Goal: Task Accomplishment & Management: Use online tool/utility

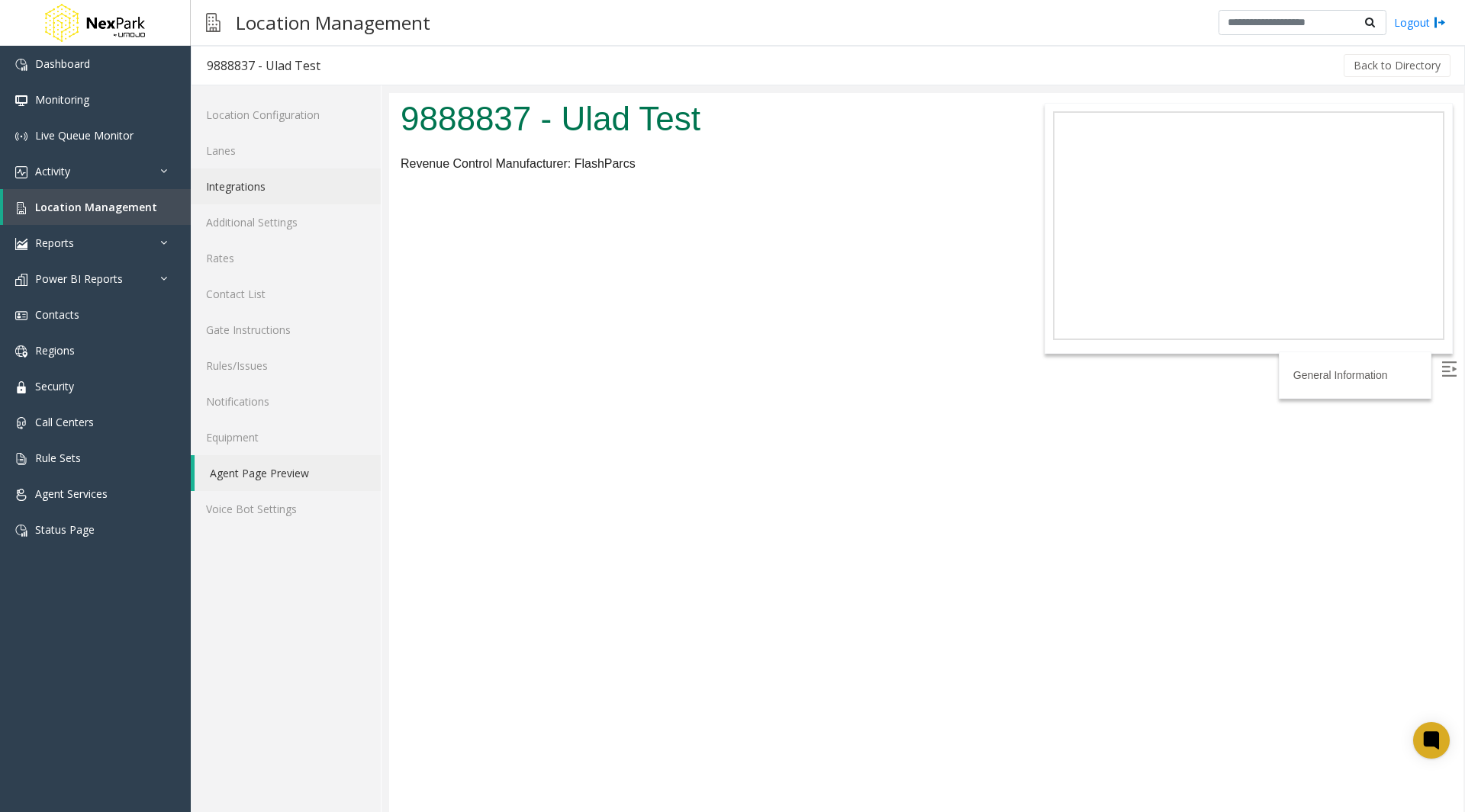
click at [269, 192] on link "Integrations" at bounding box center [285, 186] width 190 height 36
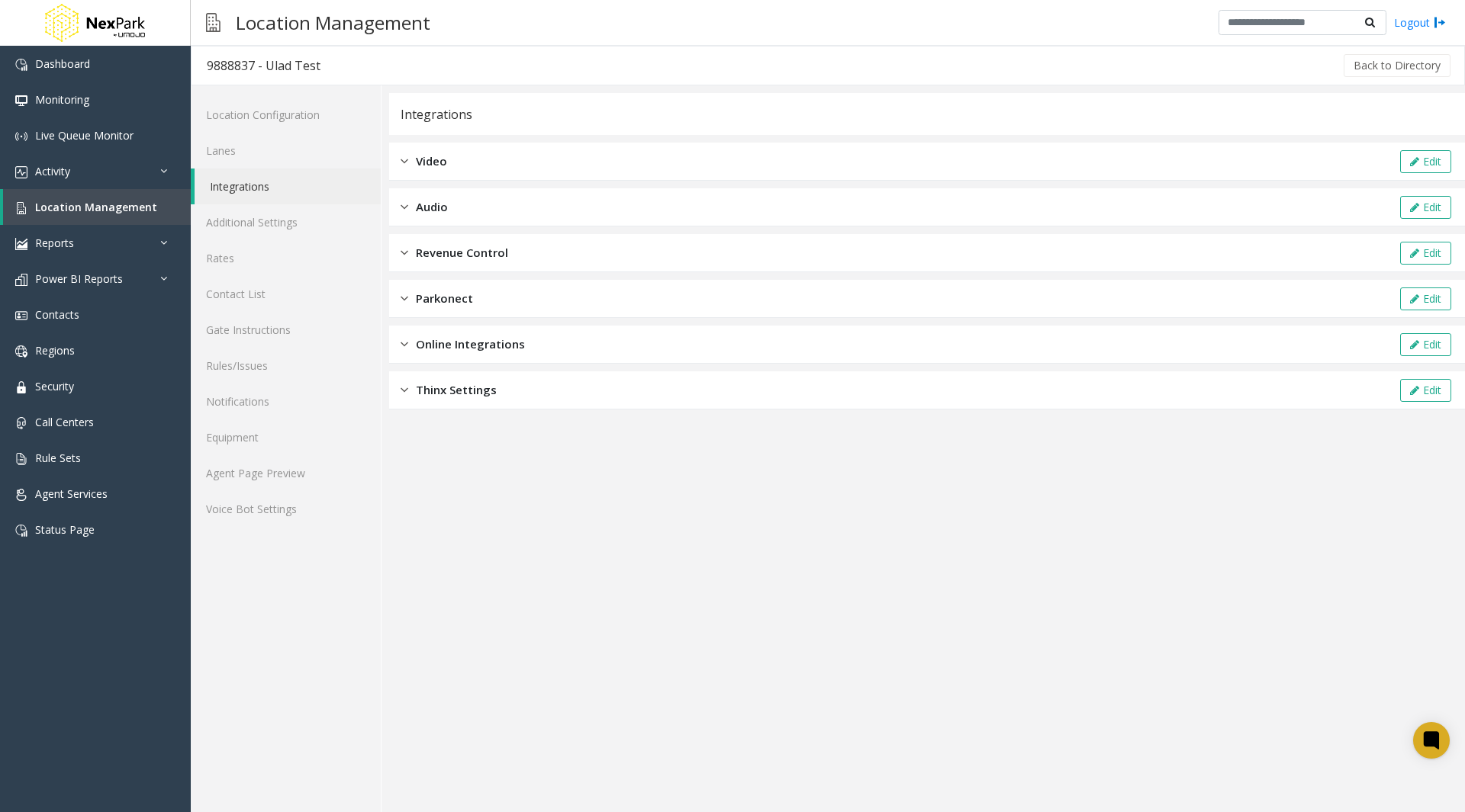
click at [261, 186] on link "Integrations" at bounding box center [288, 186] width 186 height 36
click at [282, 362] on link "Rules/Issues" at bounding box center [285, 365] width 190 height 36
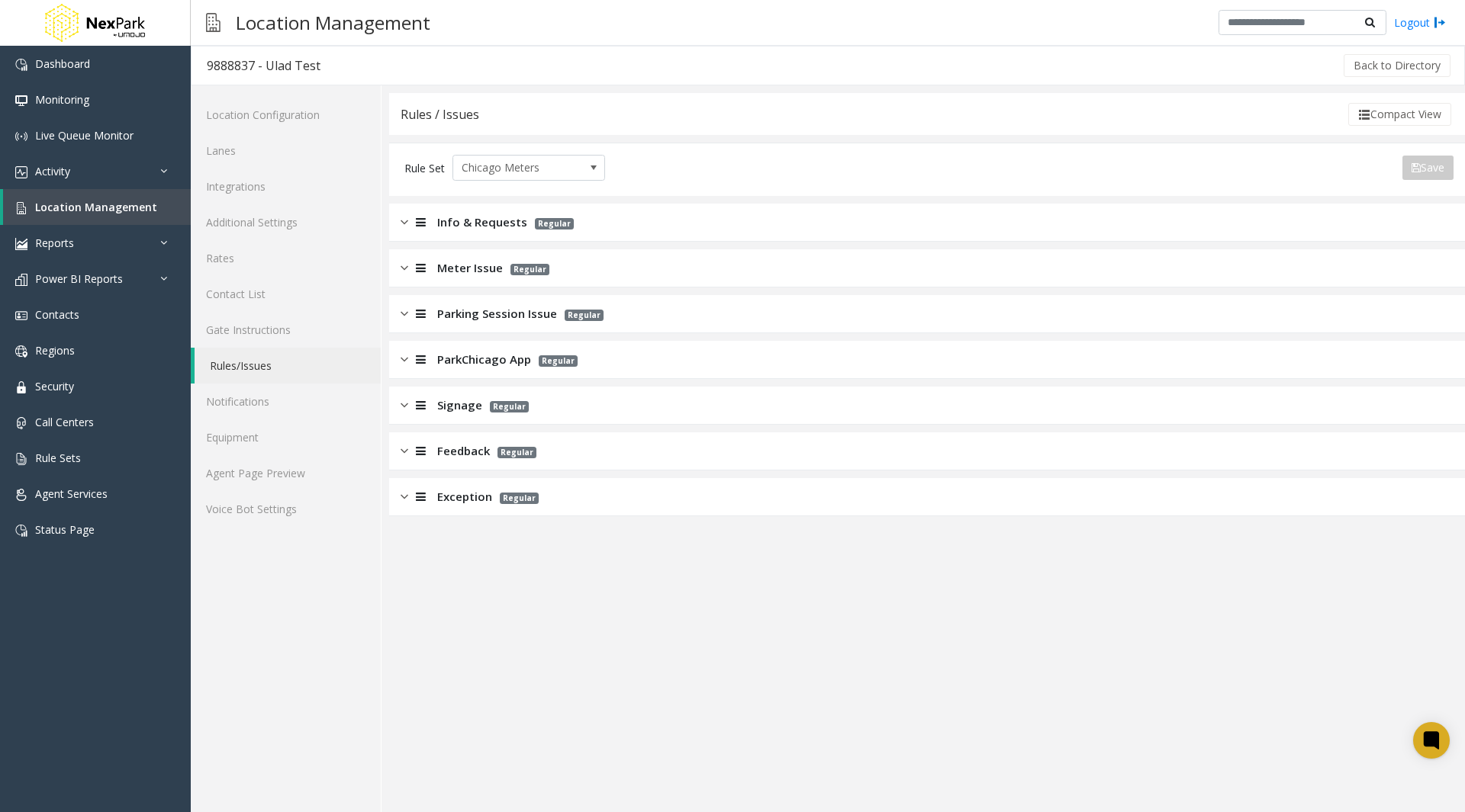
click at [445, 505] on span "Exception" at bounding box center [464, 497] width 55 height 18
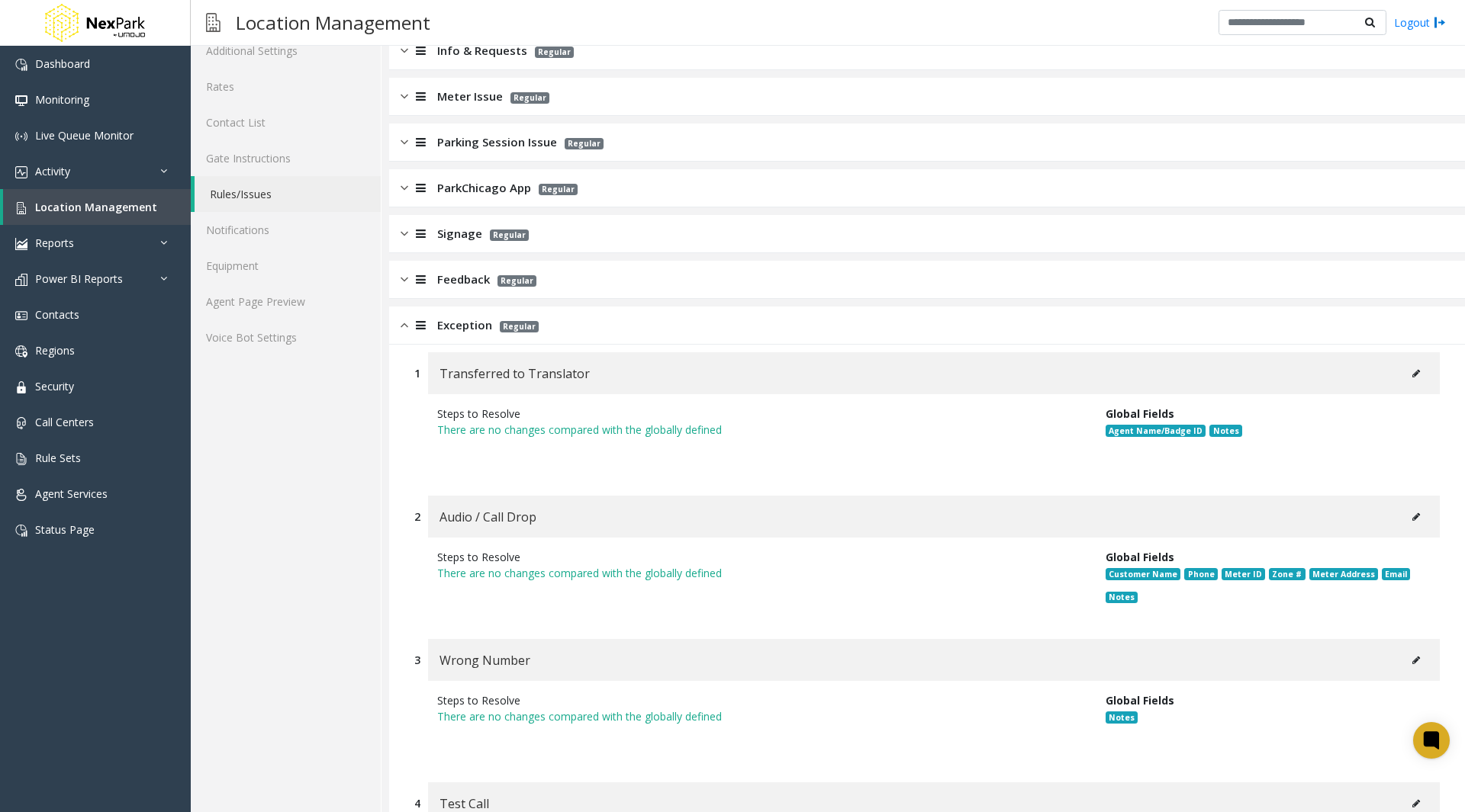
scroll to position [170, 0]
click at [250, 161] on link "Gate Instructions" at bounding box center [285, 159] width 190 height 36
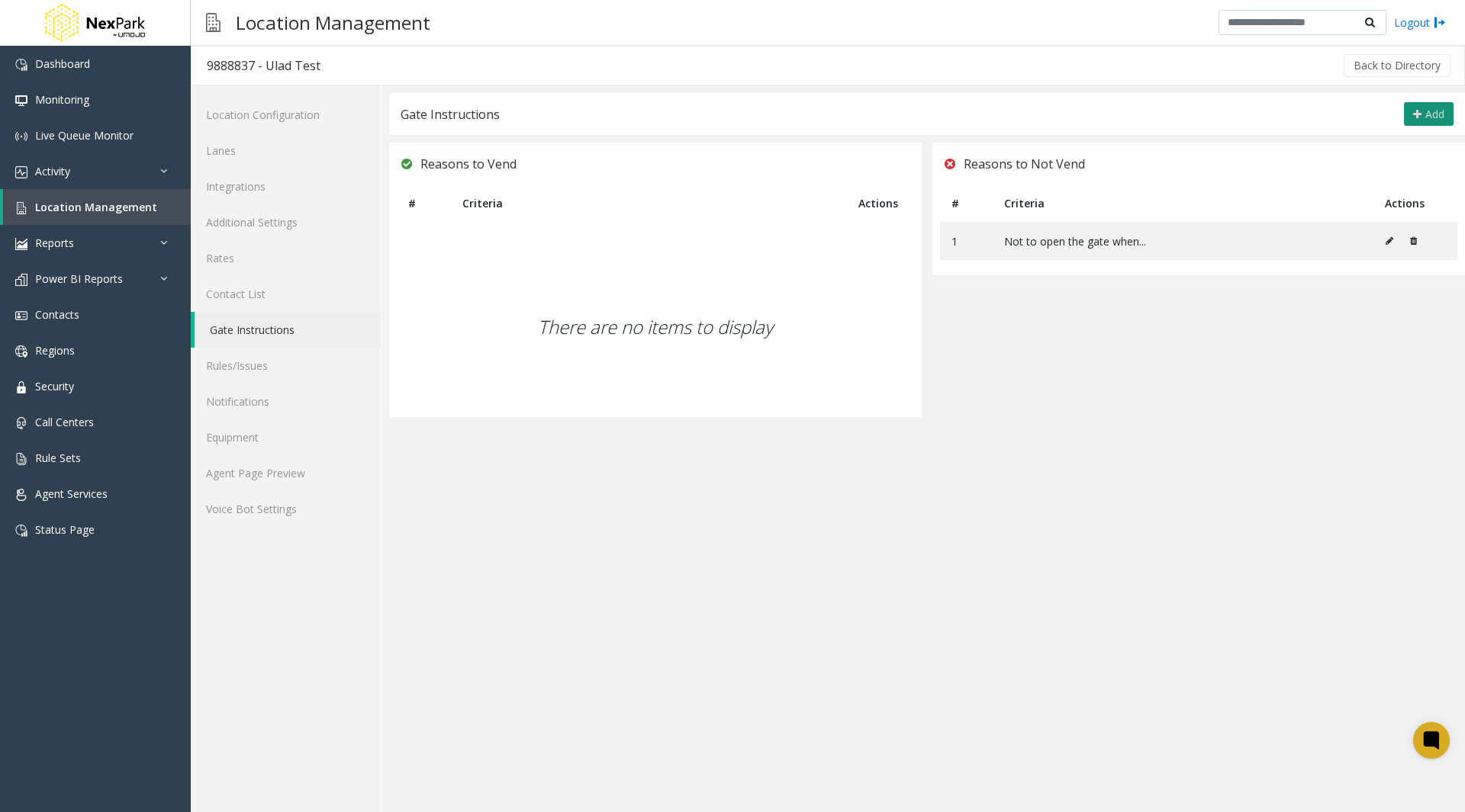
click at [1424, 106] on button "Add" at bounding box center [1428, 114] width 50 height 24
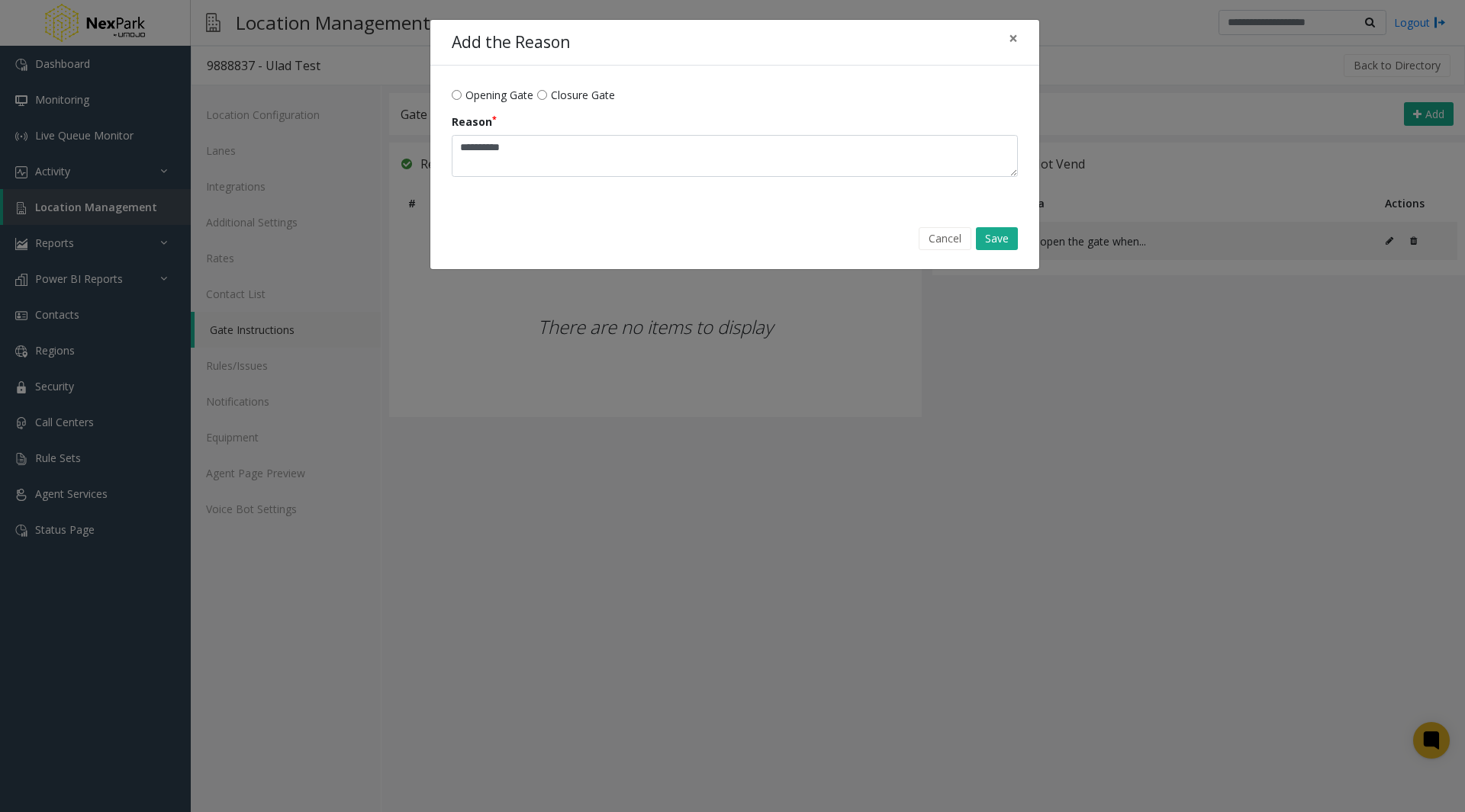
click at [606, 95] on span "Closure Gate" at bounding box center [583, 94] width 64 height 16
click at [555, 358] on div "Add the Reason × Opening Gate Closure Gate Reason Cancel Save" at bounding box center [732, 406] width 1465 height 812
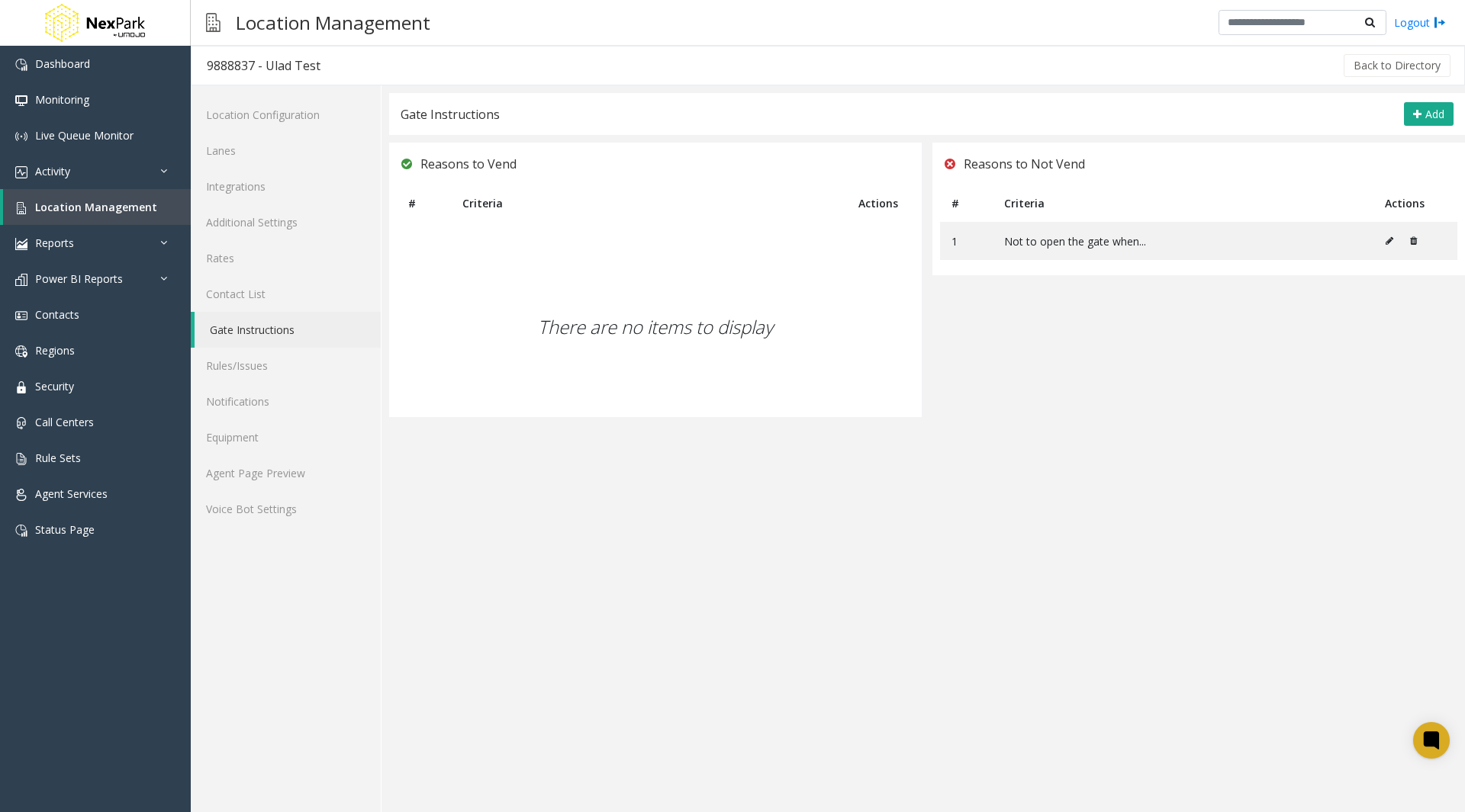
click at [582, 143] on div "Reasons to Vend" at bounding box center [654, 164] width 532 height 42
click at [572, 157] on div "Reasons to Vend" at bounding box center [654, 164] width 532 height 42
drag, startPoint x: 1092, startPoint y: 163, endPoint x: 966, endPoint y: 163, distance: 126.0
click at [966, 163] on div "Reasons to Not Vend" at bounding box center [1198, 164] width 532 height 42
copy span "Reasons to Not Vend"
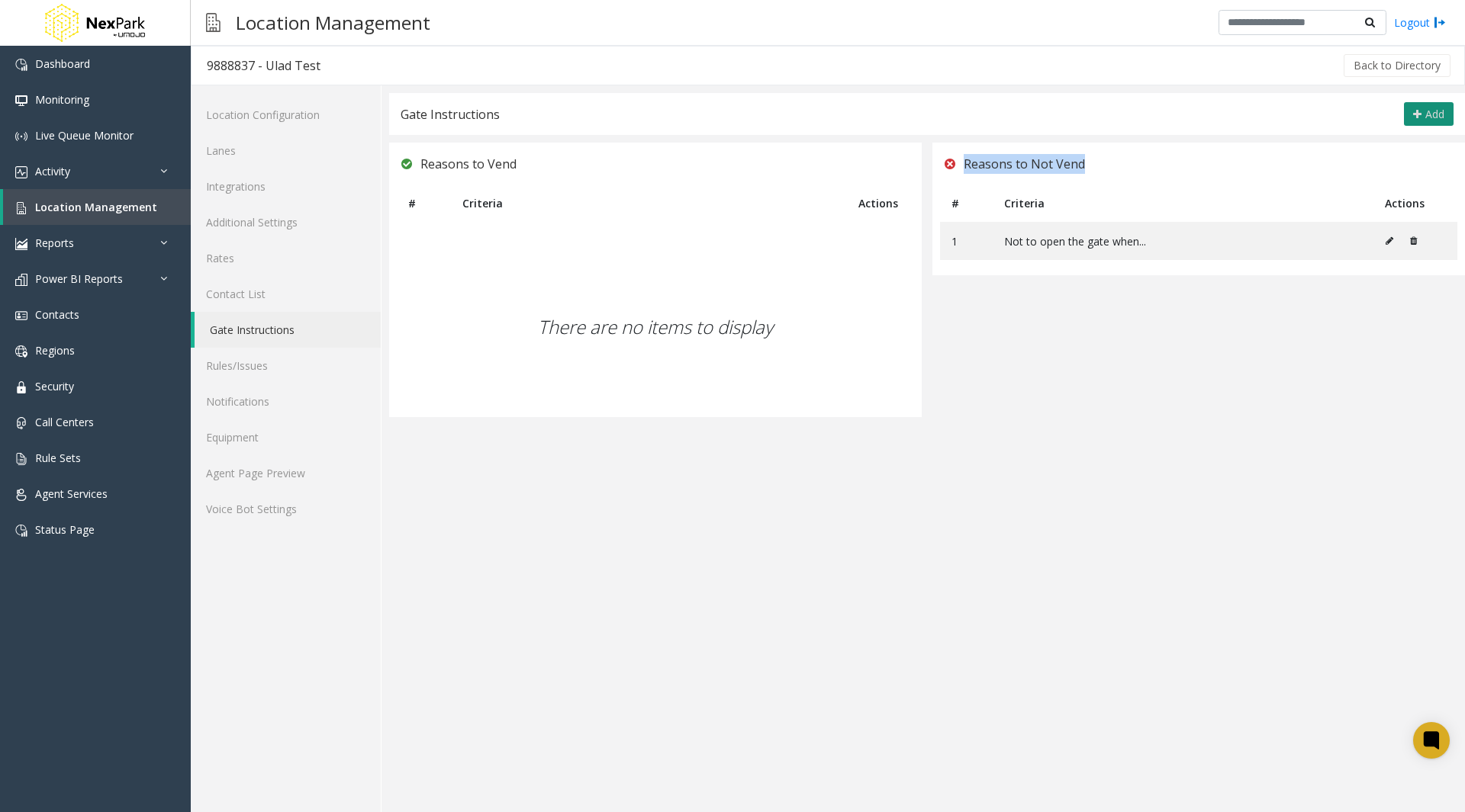
click at [1416, 105] on button "Add" at bounding box center [1428, 114] width 50 height 24
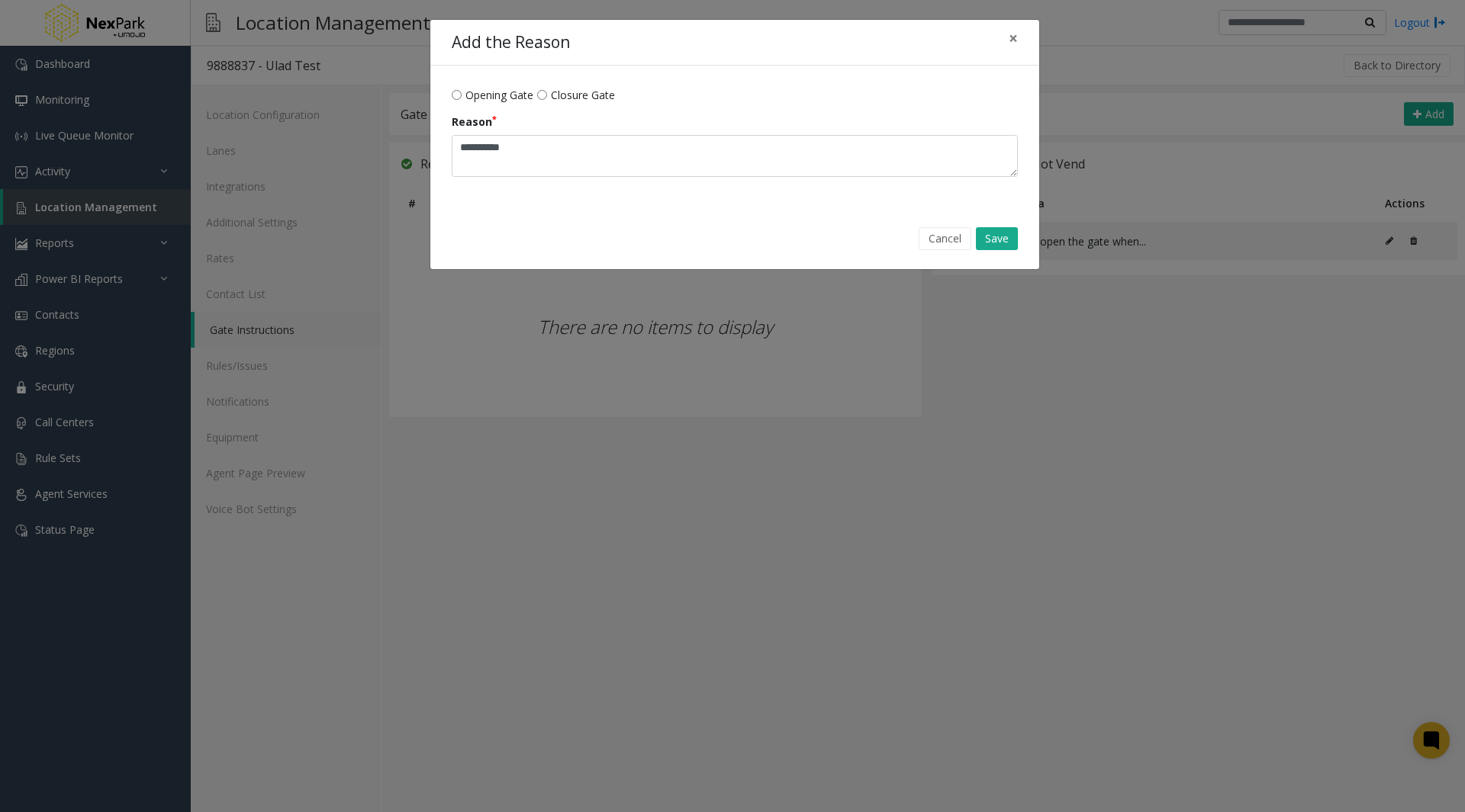
click at [686, 608] on div "Add the Reason × Opening Gate Closure Gate Reason Cancel Save" at bounding box center [732, 406] width 1465 height 812
